Goal: Information Seeking & Learning: Check status

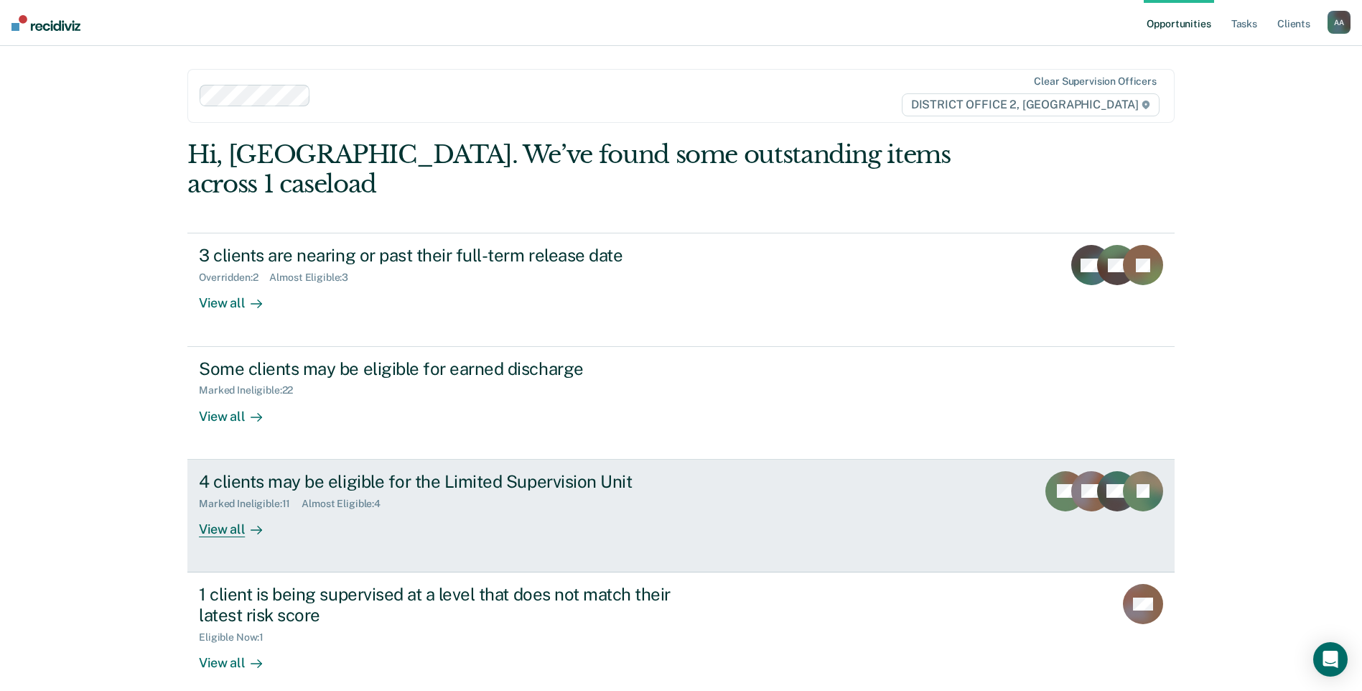
click at [691, 492] on div "Marked Ineligible : 11 Almost Eligible : 4" at bounding box center [451, 501] width 504 height 18
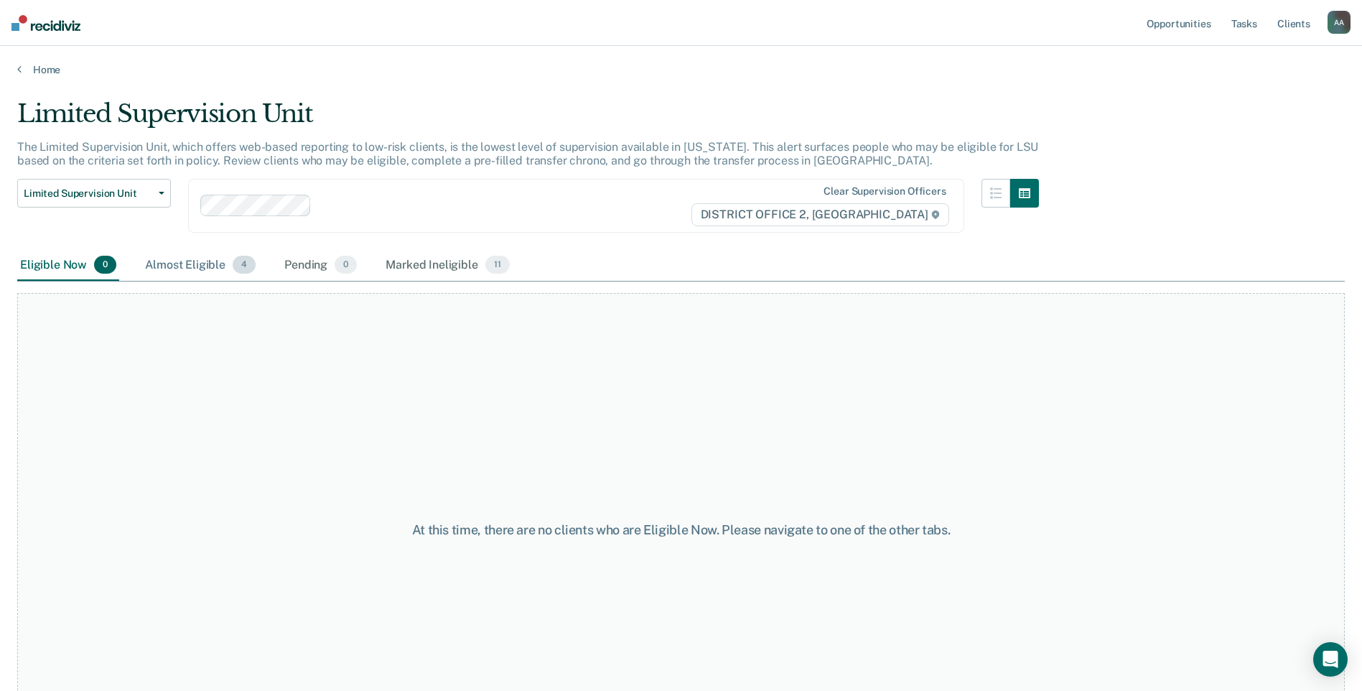
click at [220, 273] on div "Almost Eligible 4" at bounding box center [200, 266] width 116 height 32
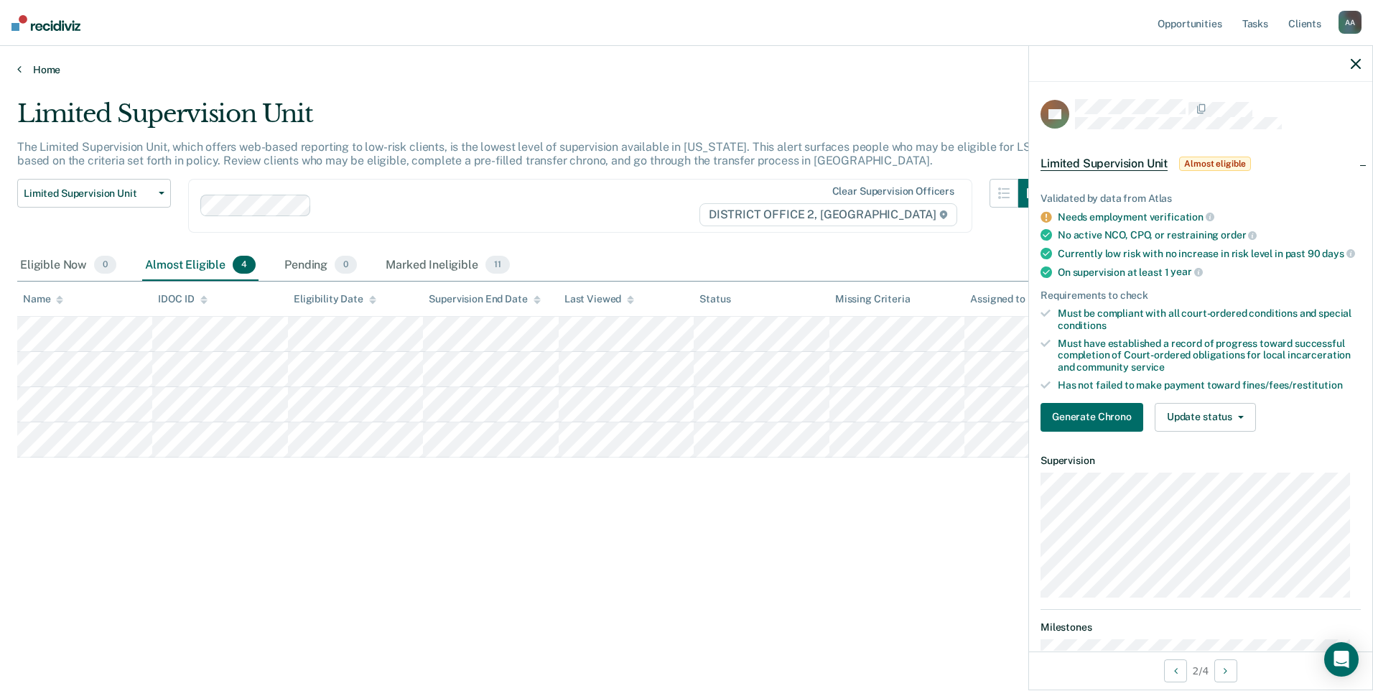
click at [62, 65] on link "Home" at bounding box center [686, 69] width 1338 height 13
